Goal: Complete application form

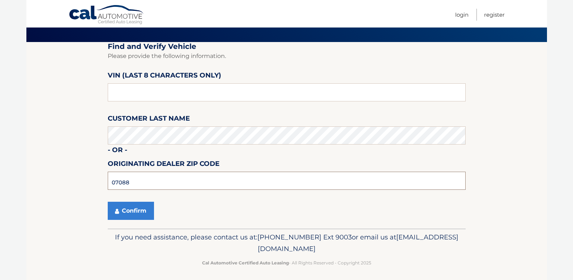
scroll to position [50, 0]
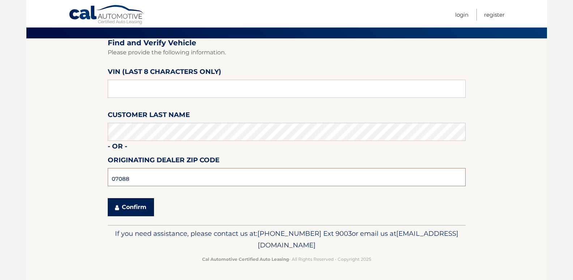
type input "07088"
click at [137, 207] on button "Confirm" at bounding box center [131, 207] width 46 height 18
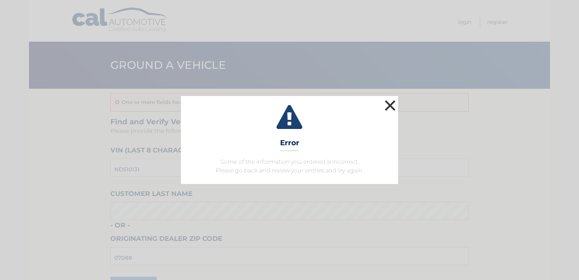
click at [395, 104] on button "×" at bounding box center [390, 105] width 14 height 14
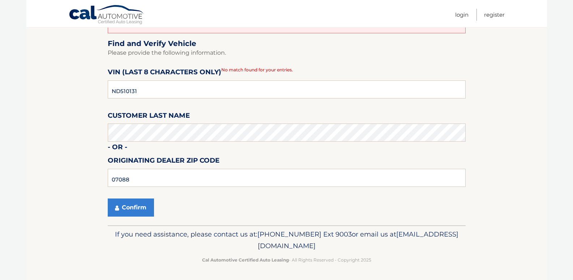
scroll to position [78, 0]
drag, startPoint x: 189, startPoint y: 81, endPoint x: 85, endPoint y: 85, distance: 103.9
click at [85, 85] on section "One or more fields have an error. Find and Verify Vehicle Please provide the fo…" at bounding box center [286, 117] width 521 height 214
type input "nd510131"
click at [108, 198] on button "Confirm" at bounding box center [131, 207] width 46 height 18
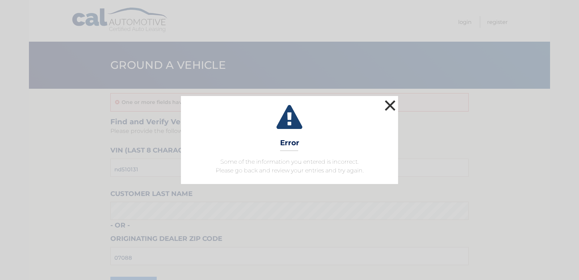
click at [390, 100] on button "×" at bounding box center [390, 105] width 14 height 14
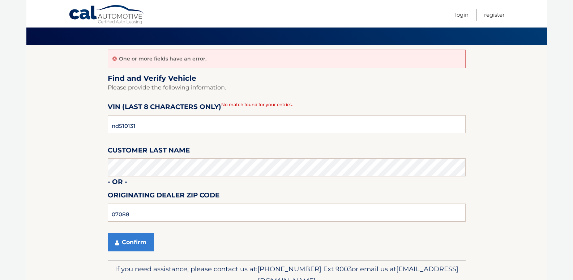
scroll to position [78, 0]
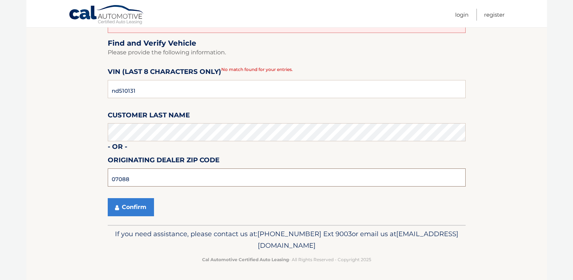
drag, startPoint x: 174, startPoint y: 179, endPoint x: 79, endPoint y: 173, distance: 94.9
click at [83, 176] on section "One or more fields have an error. Find and Verify Vehicle Please provide the fo…" at bounding box center [286, 117] width 521 height 214
type input "07008"
click at [108, 198] on button "Confirm" at bounding box center [131, 207] width 46 height 18
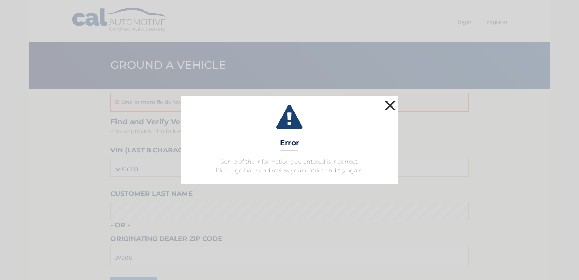
click at [394, 103] on button "×" at bounding box center [390, 105] width 14 height 14
